Goal: Communication & Community: Connect with others

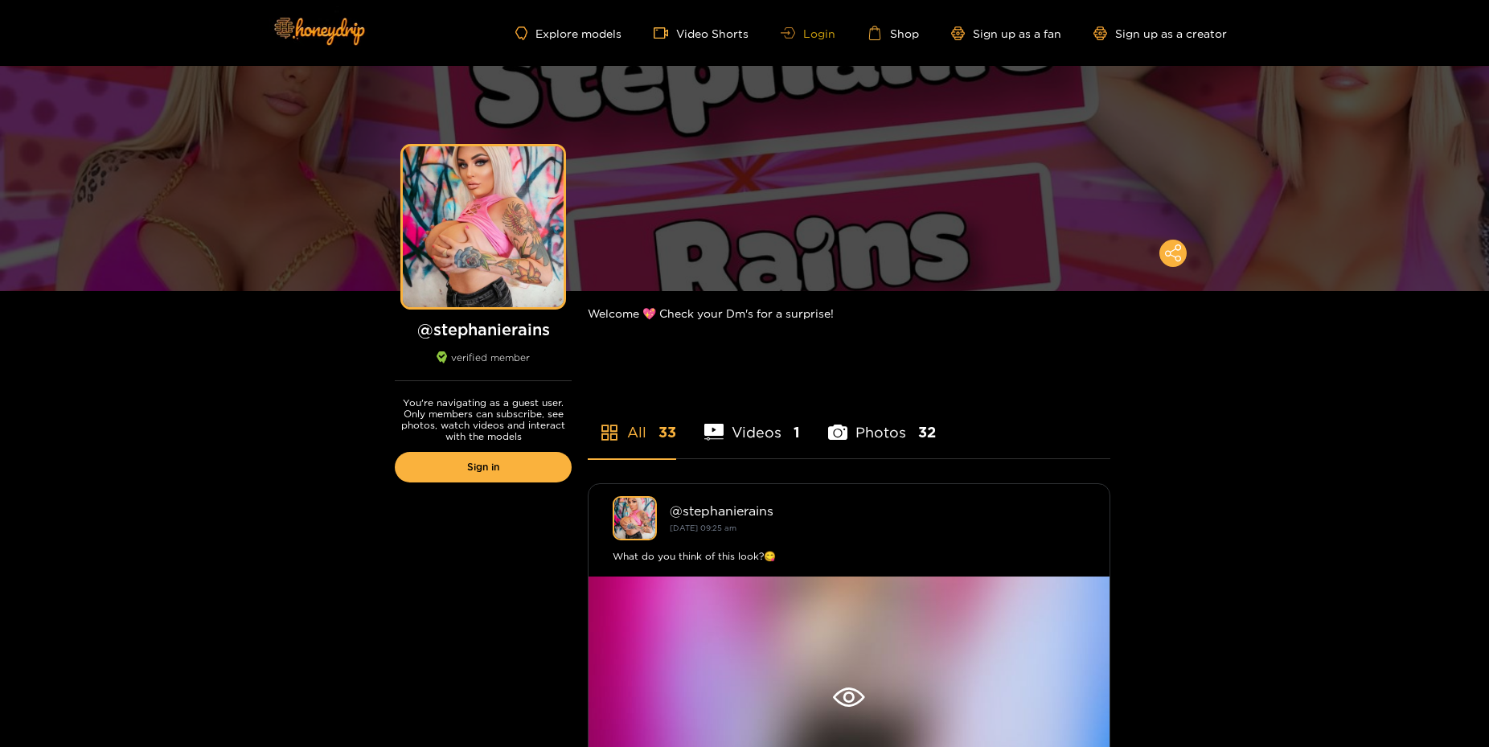
click at [824, 32] on link "Login" at bounding box center [808, 33] width 55 height 12
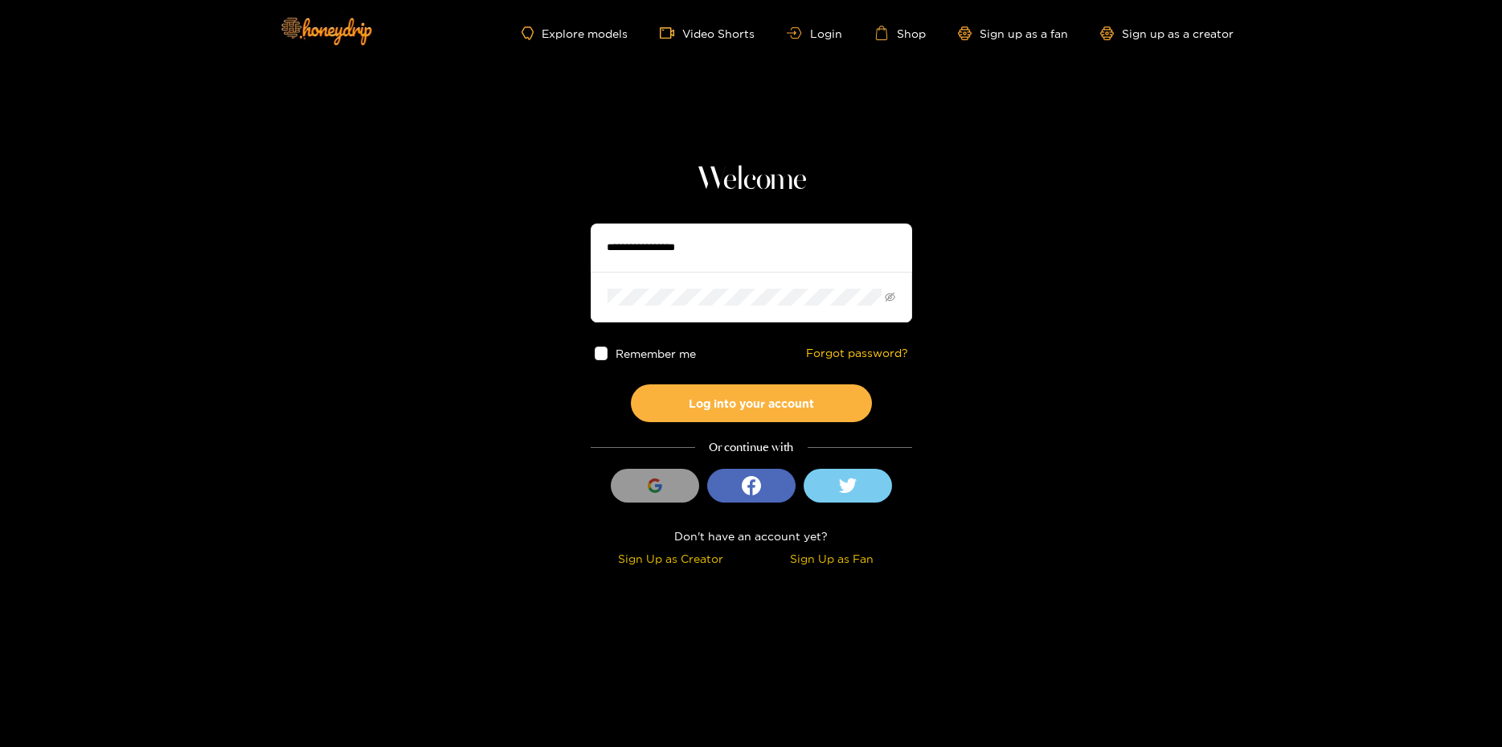
click at [662, 253] on input "text" at bounding box center [752, 247] width 322 height 48
type input "*********"
click at [631, 384] on button "Log into your account" at bounding box center [751, 403] width 241 height 38
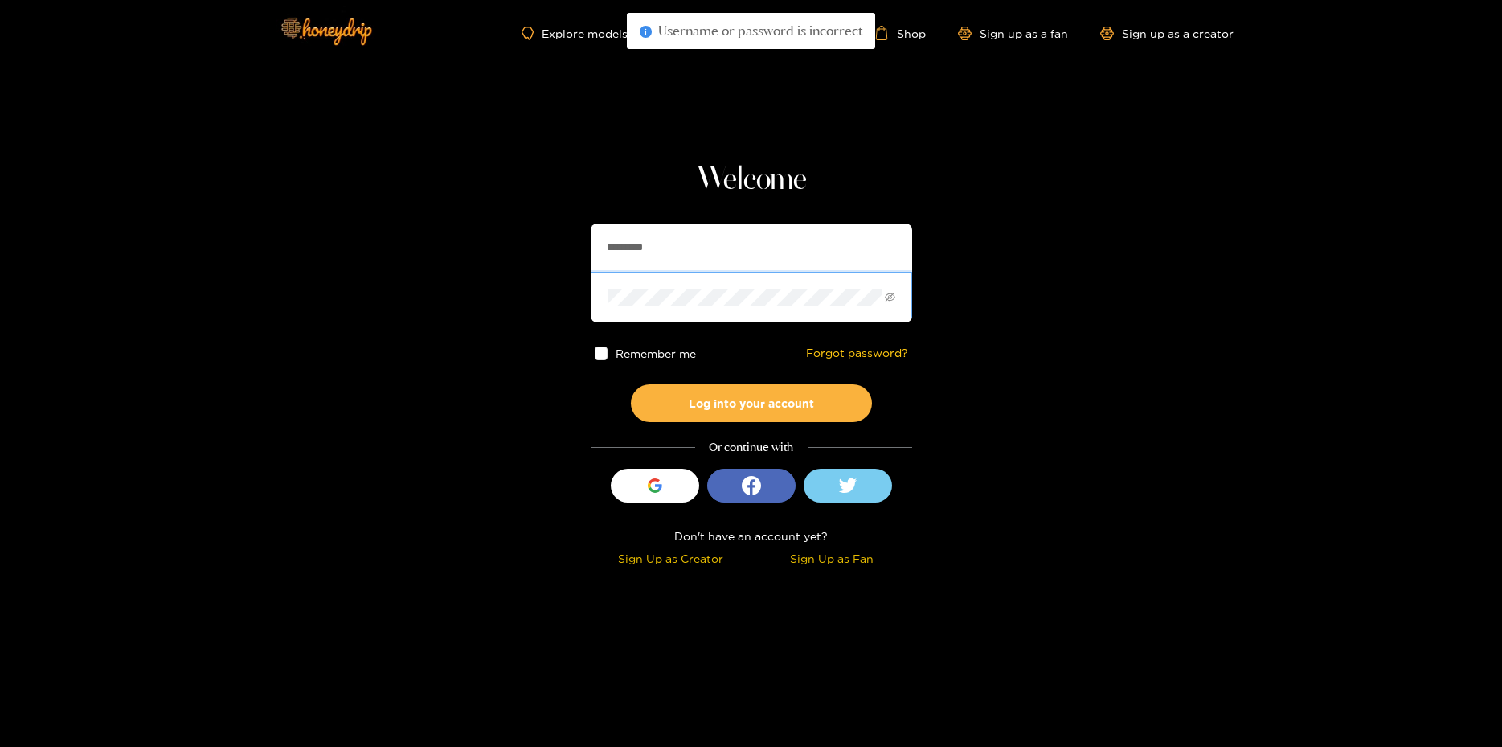
click at [631, 384] on button "Log into your account" at bounding box center [751, 403] width 241 height 38
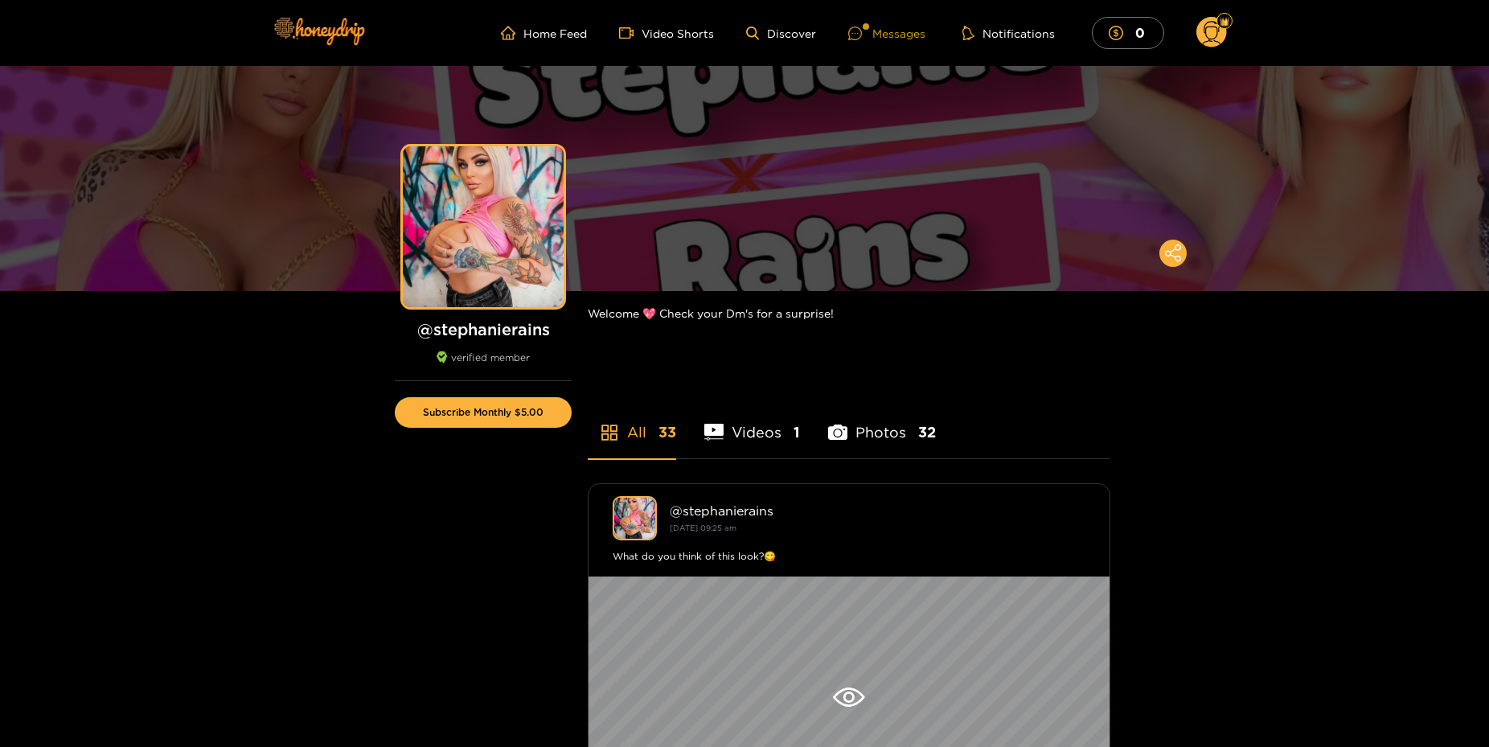
click at [906, 31] on div "Messages" at bounding box center [886, 33] width 77 height 18
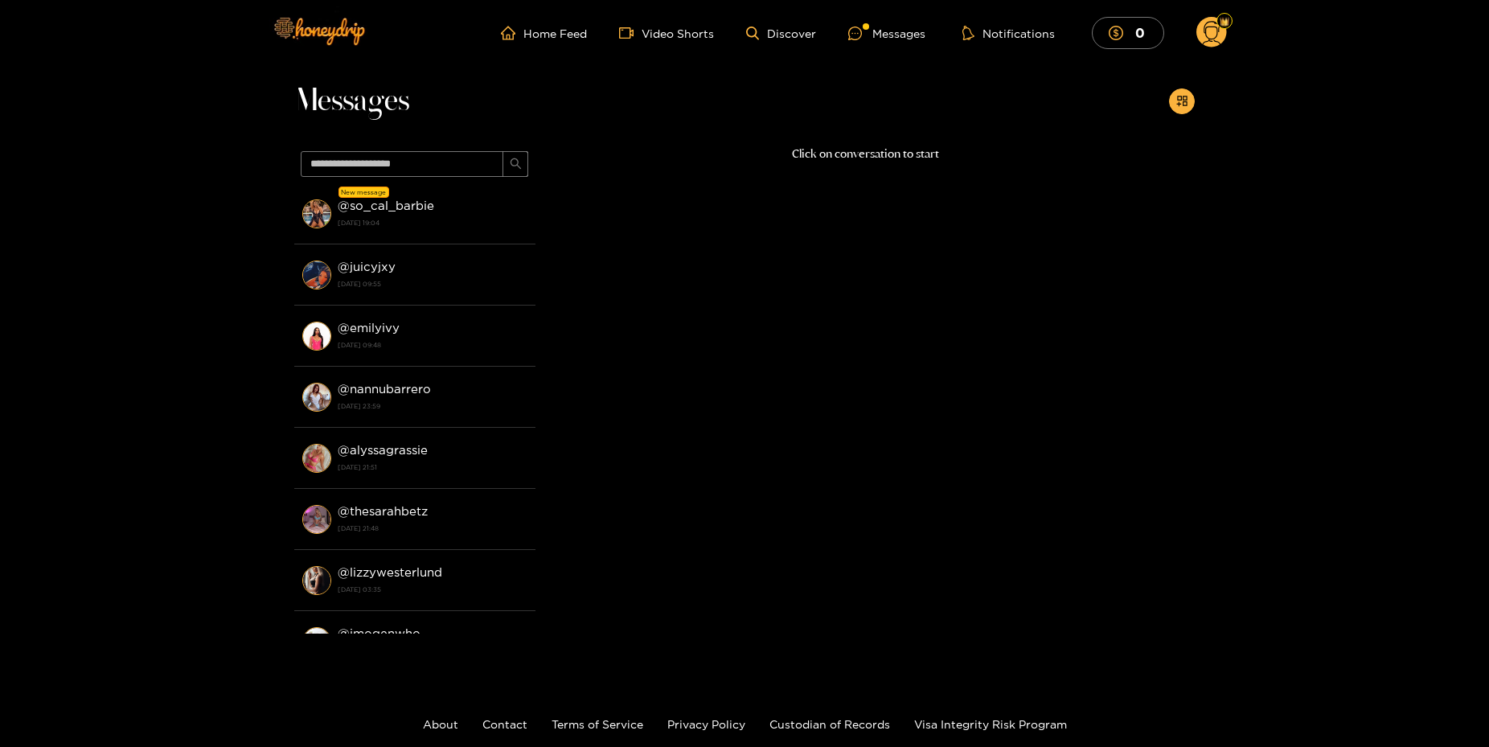
click at [413, 207] on strong "@ so_cal_barbie" at bounding box center [386, 206] width 96 height 14
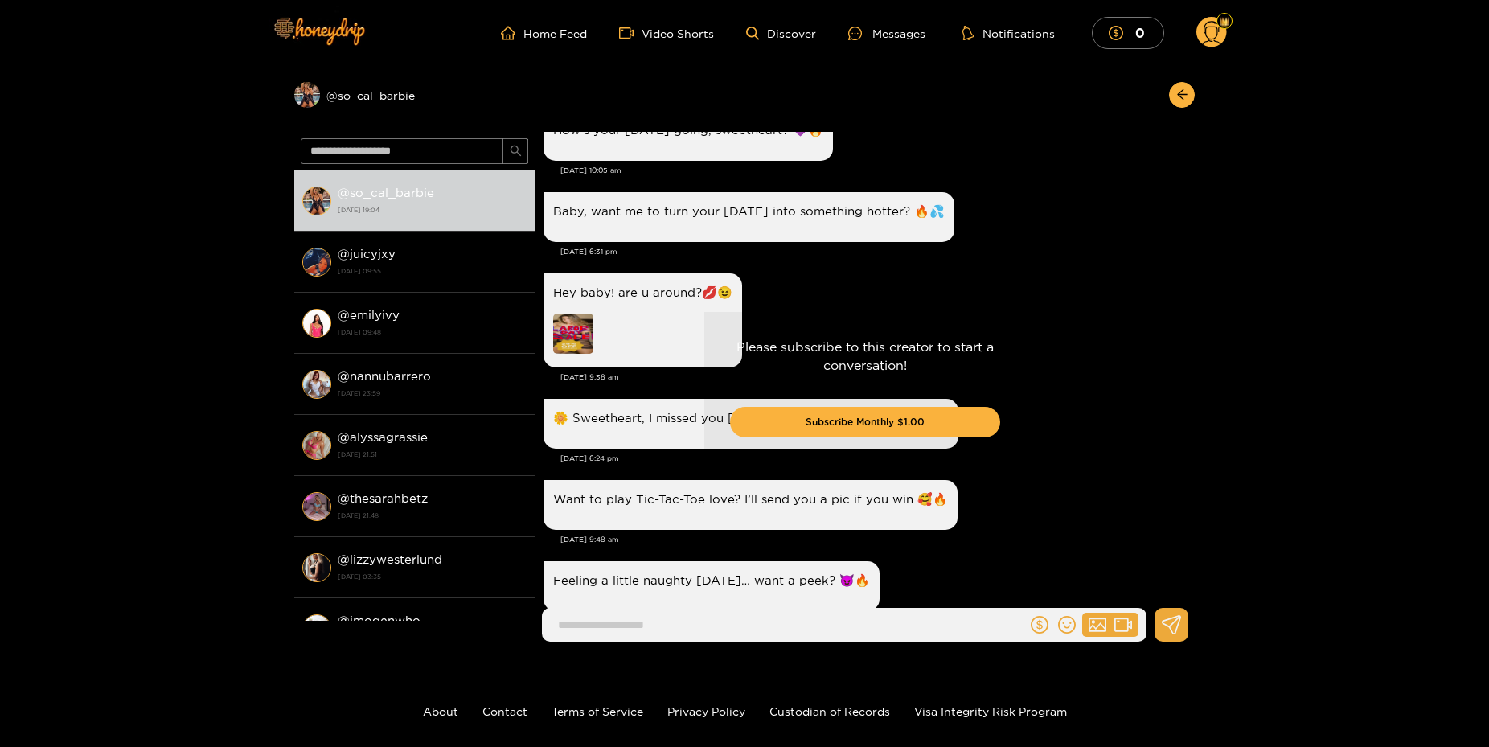
scroll to position [3259, 0]
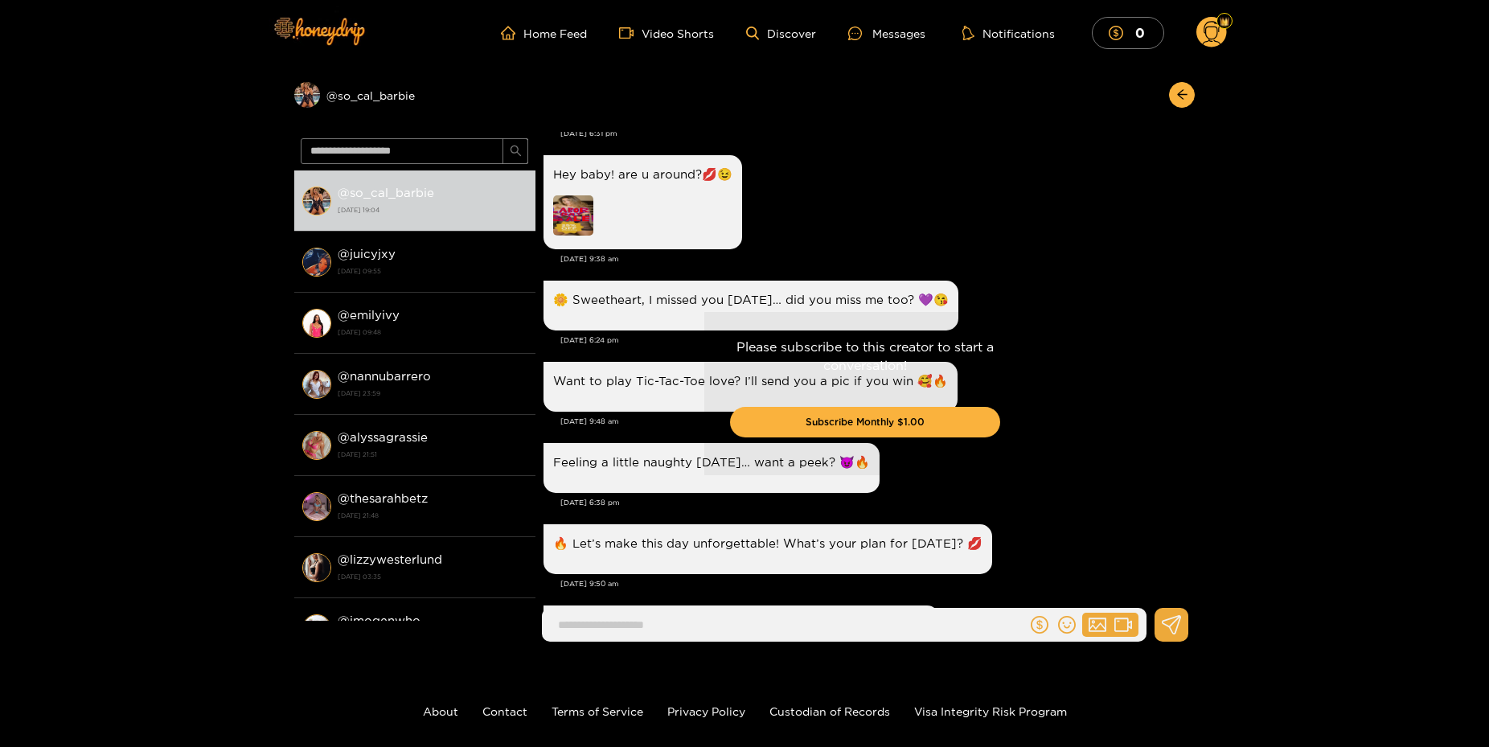
drag, startPoint x: 1060, startPoint y: 464, endPoint x: 1089, endPoint y: 540, distance: 81.7
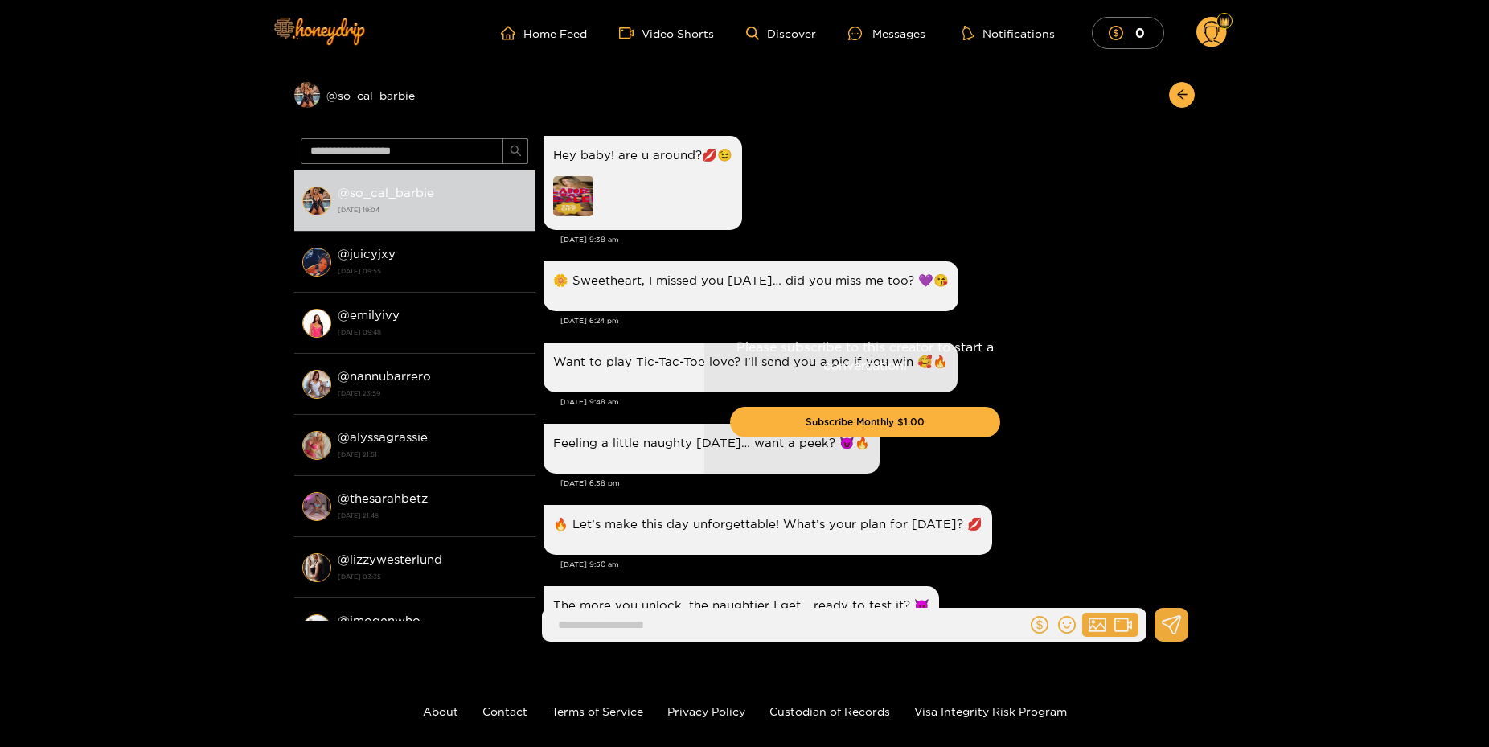
scroll to position [3258, 0]
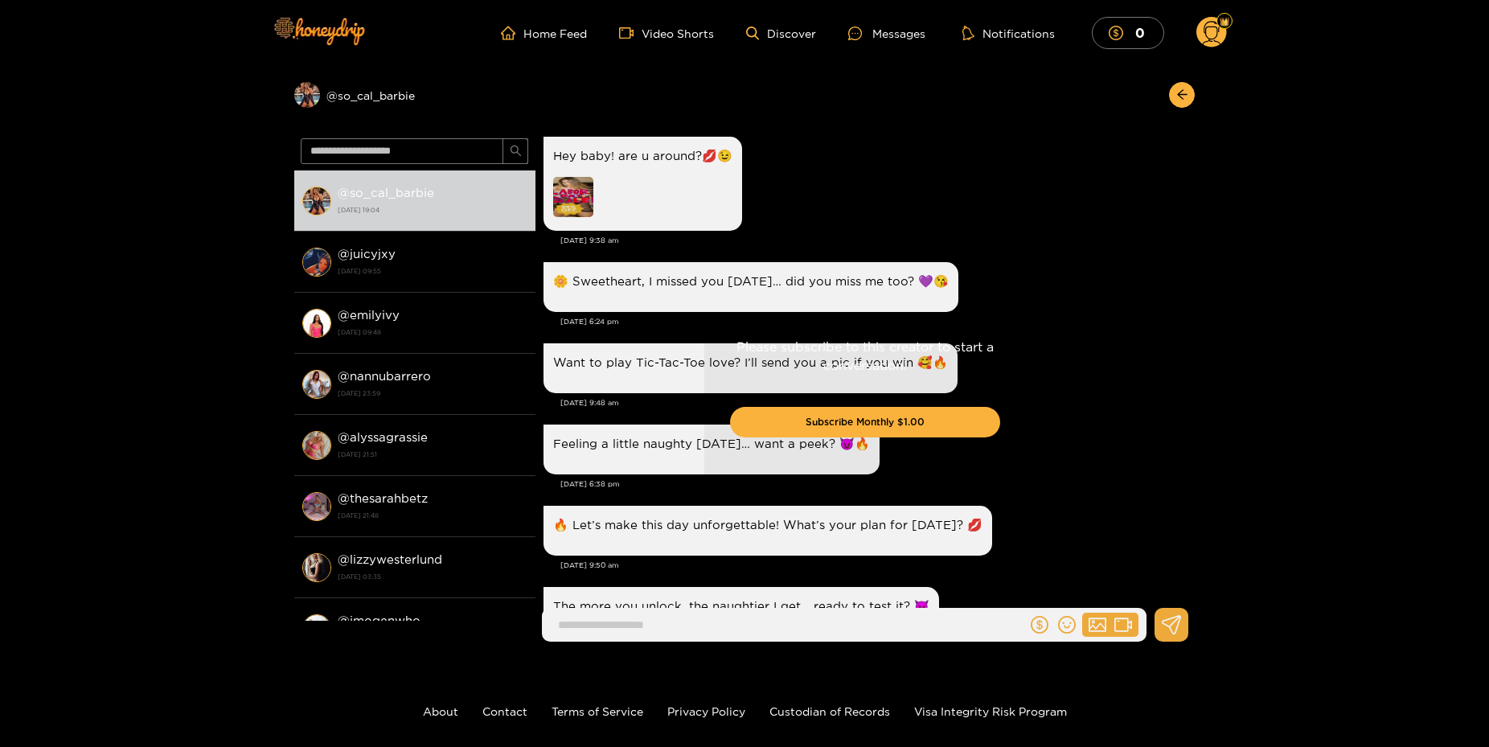
click at [1383, 368] on div "Preview @ so_cal_barbie @ so_cal_barbie [DATE] 19:04 @ juicyjxy [DATE] 09:55 @ …" at bounding box center [744, 360] width 1489 height 588
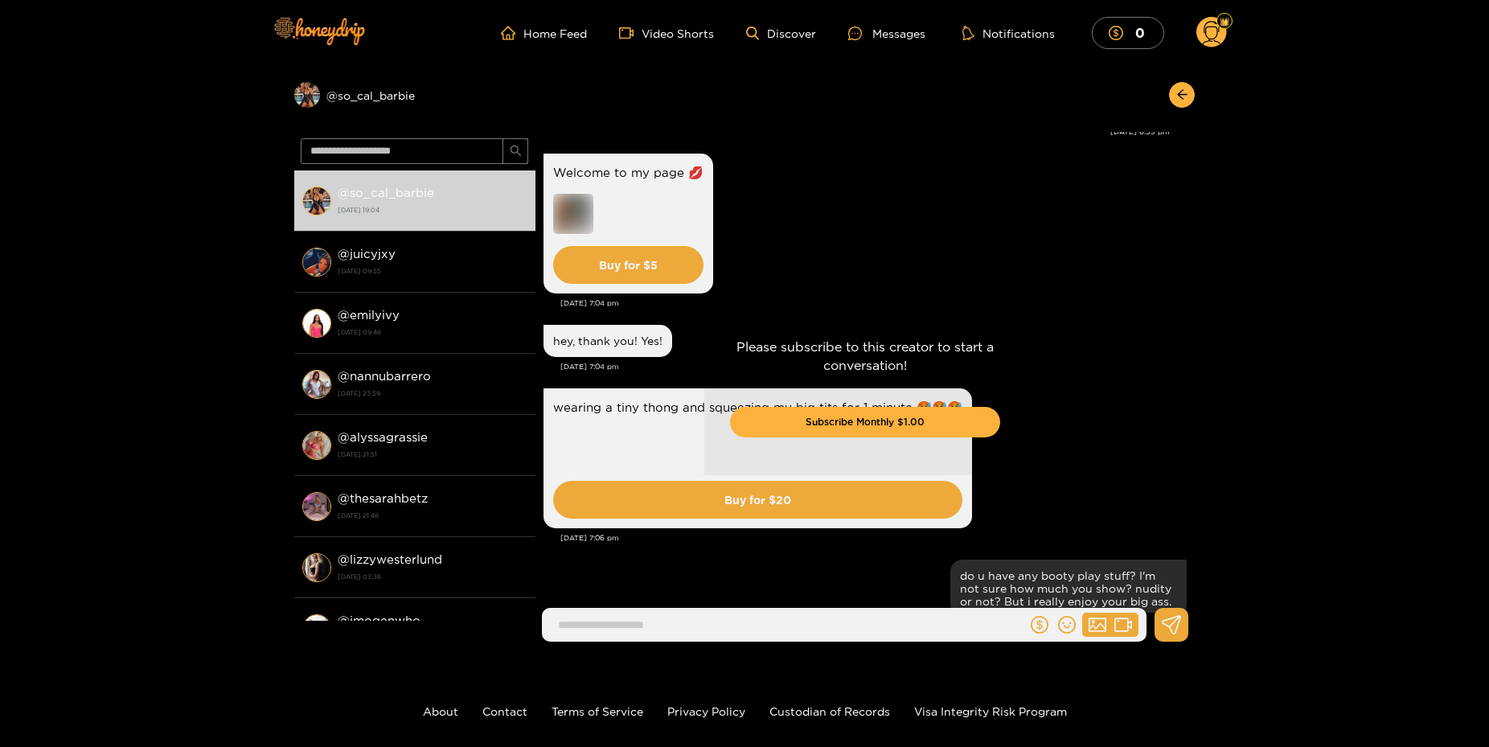
scroll to position [0, 0]
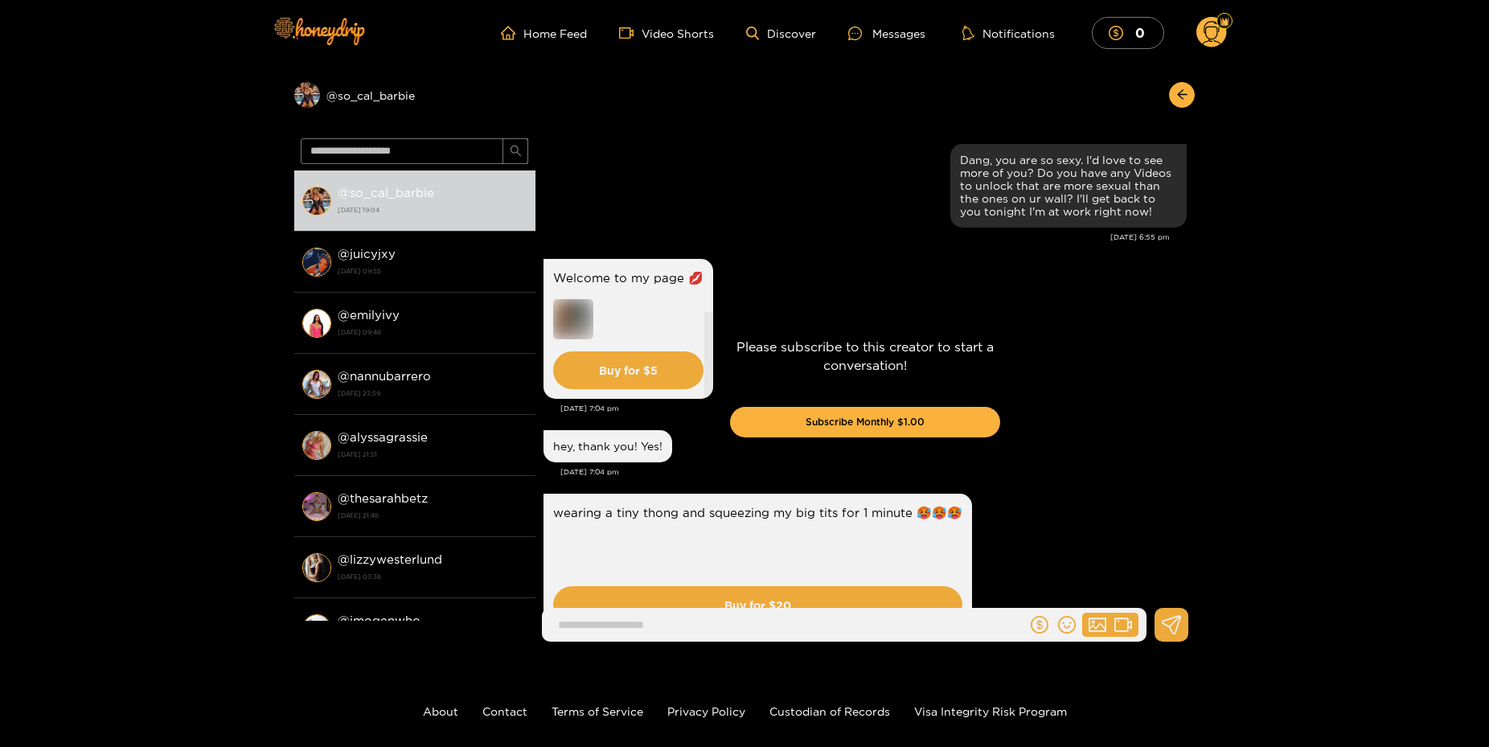
drag, startPoint x: 969, startPoint y: 319, endPoint x: 1034, endPoint y: 106, distance: 222.5
click at [1295, 77] on div "Preview @ so_cal_barbie @ so_cal_barbie [DATE] 19:04 @ juicyjxy [DATE] 09:55 @ …" at bounding box center [744, 360] width 1489 height 588
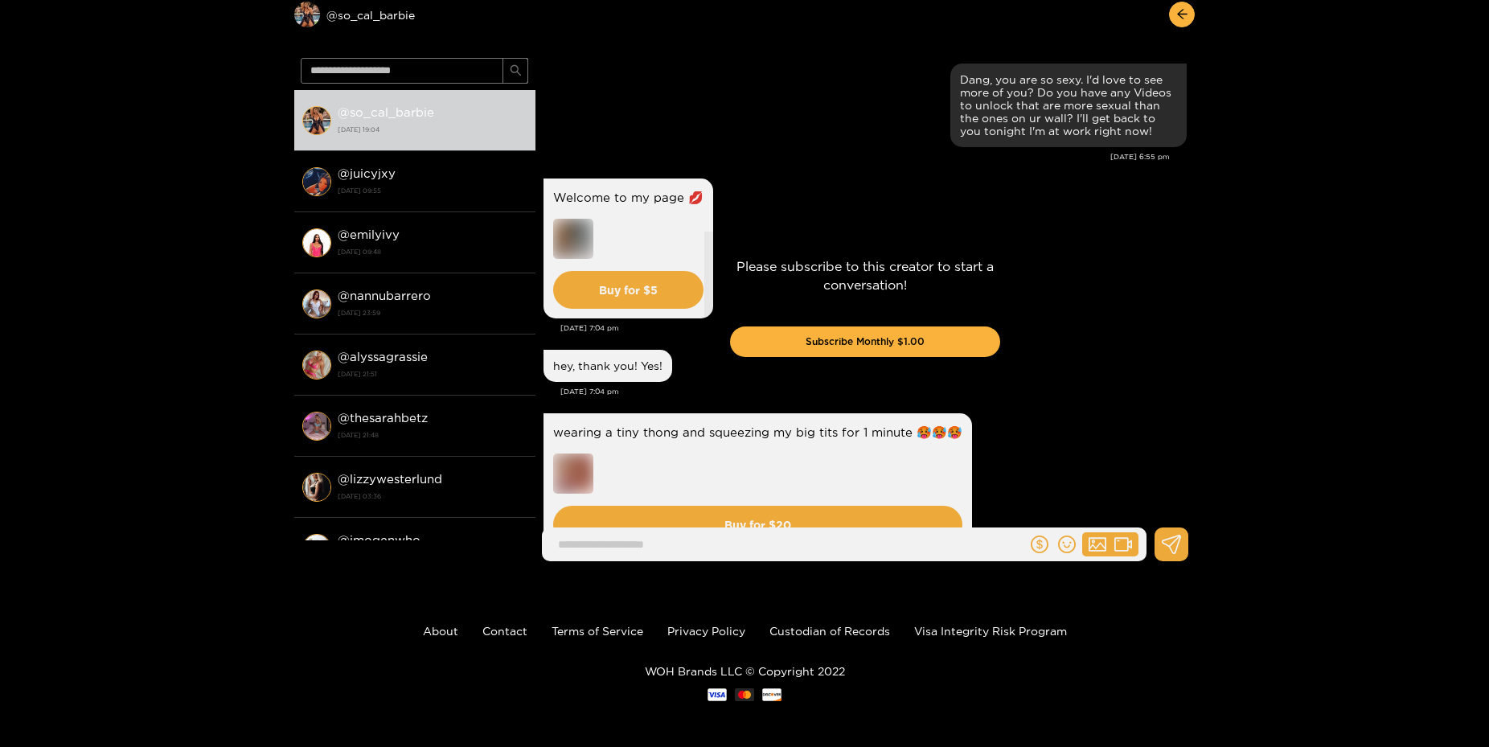
scroll to position [83, 0]
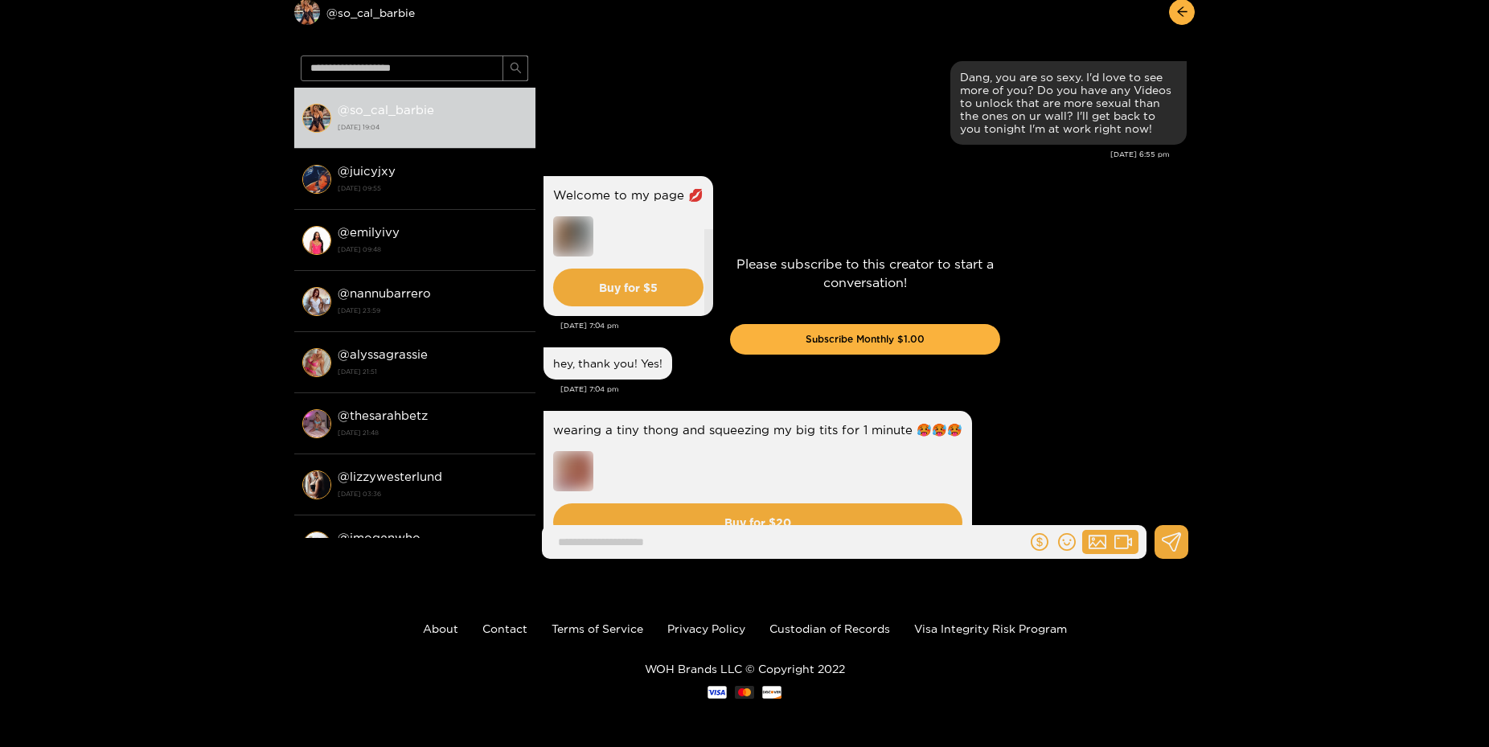
click at [1399, 170] on div "Preview @ so_cal_barbie @ so_cal_barbie [DATE] 19:04 @ juicyjxy [DATE] 09:55 @ …" at bounding box center [744, 277] width 1489 height 588
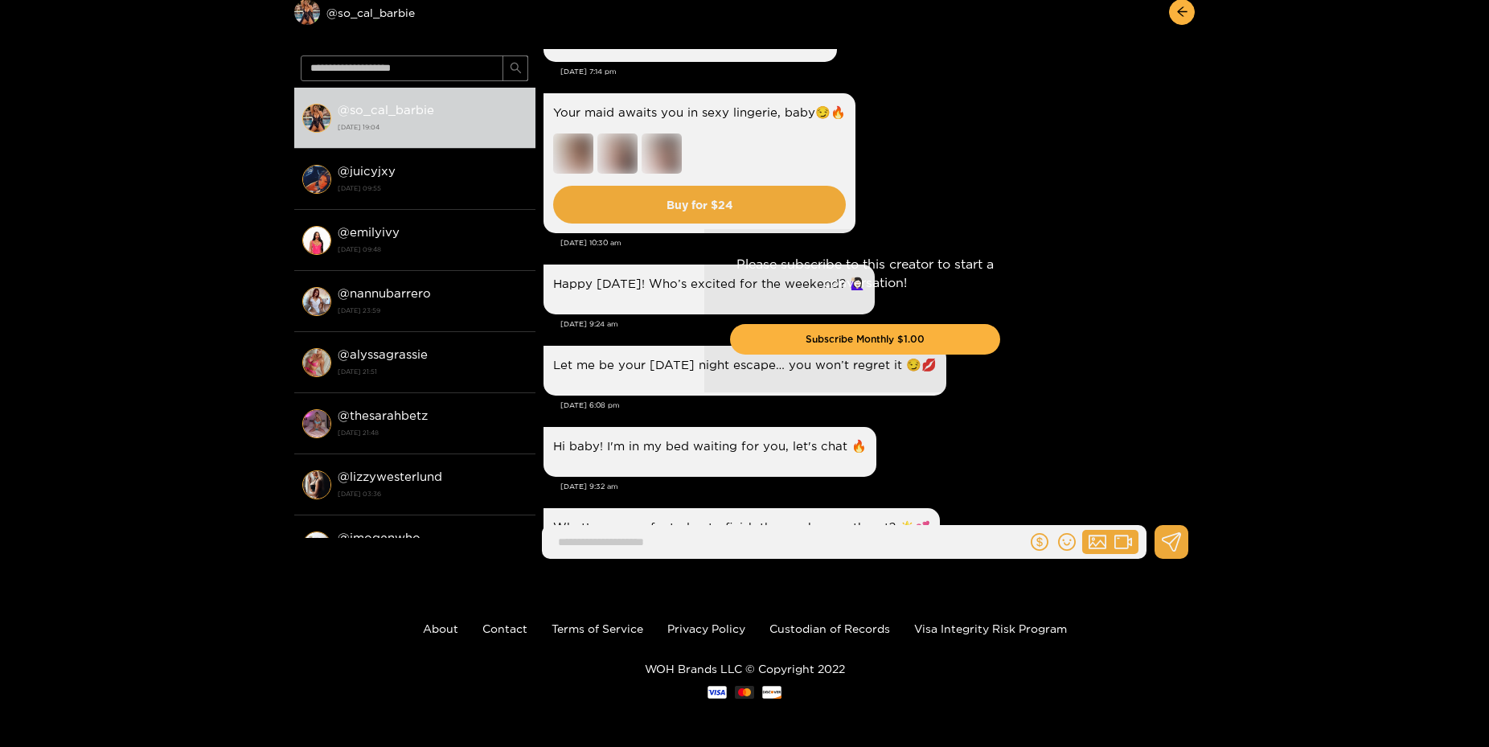
scroll to position [32948, 0]
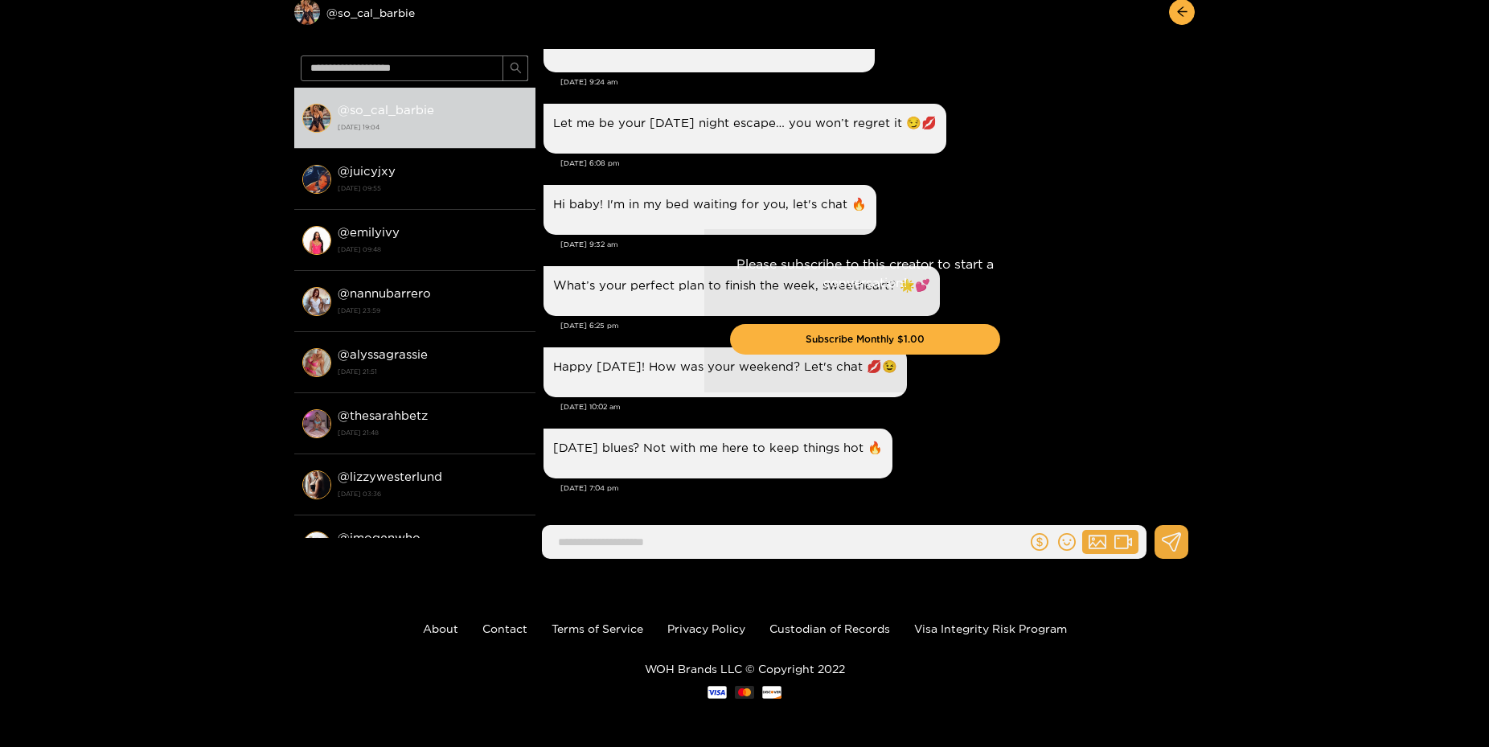
drag, startPoint x: 725, startPoint y: 165, endPoint x: 782, endPoint y: 553, distance: 392.4
click at [1371, 189] on div "Preview @ so_cal_barbie @ so_cal_barbie [DATE] 19:04 @ juicyjxy [DATE] 09:55 @ …" at bounding box center [744, 277] width 1489 height 588
click at [1189, 14] on button "button" at bounding box center [1182, 12] width 26 height 26
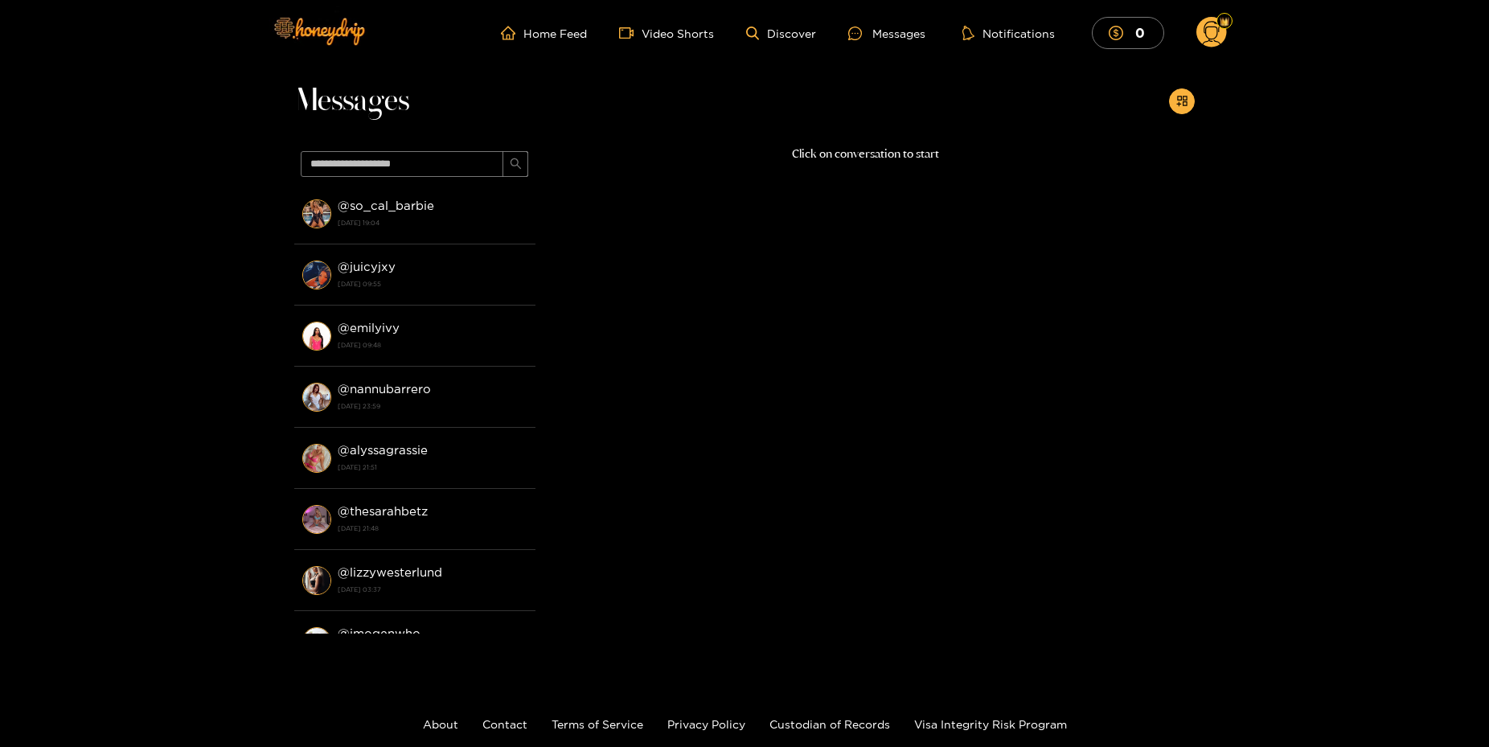
click at [1219, 41] on circle at bounding box center [1211, 32] width 31 height 31
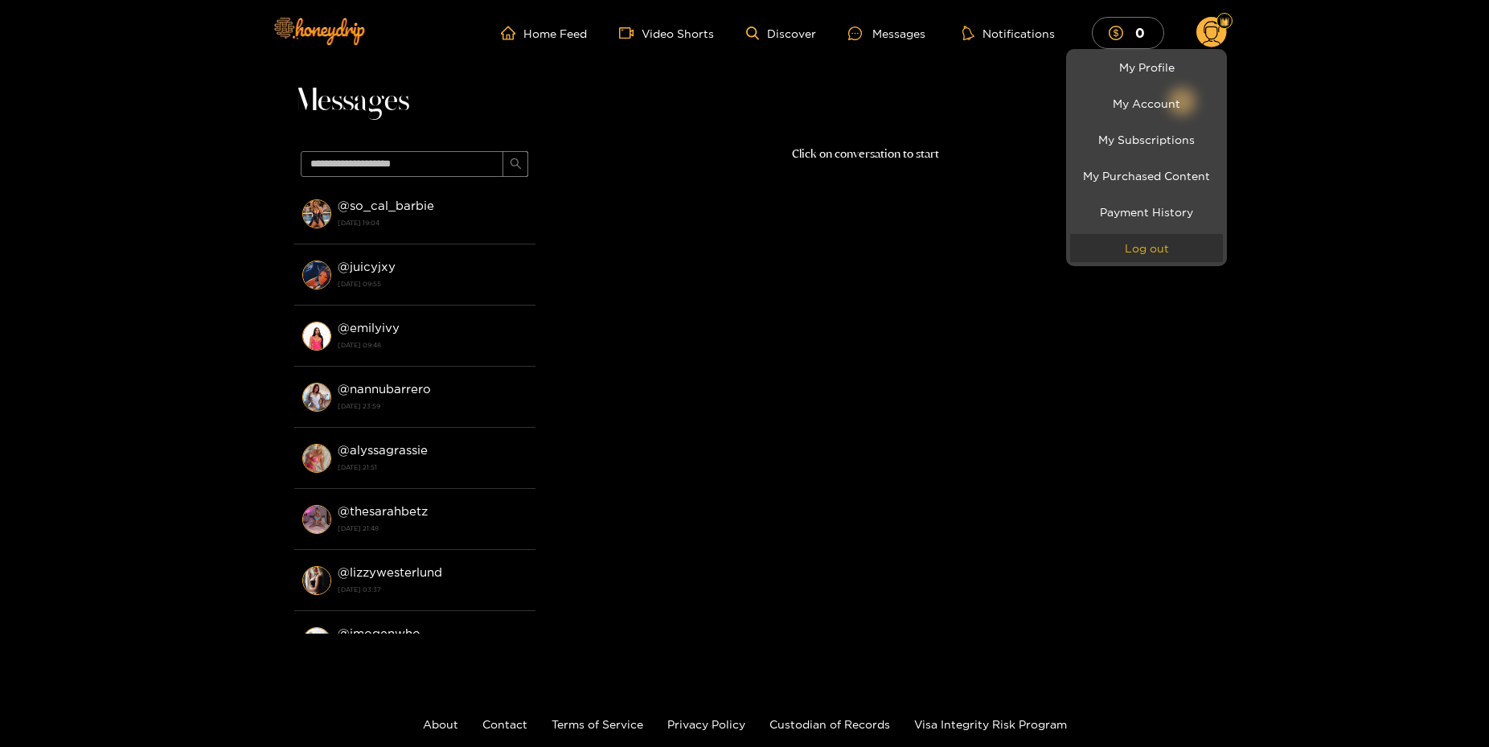
click at [1181, 240] on button "Log out" at bounding box center [1146, 248] width 153 height 28
